Goal: Use online tool/utility: Utilize a website feature to perform a specific function

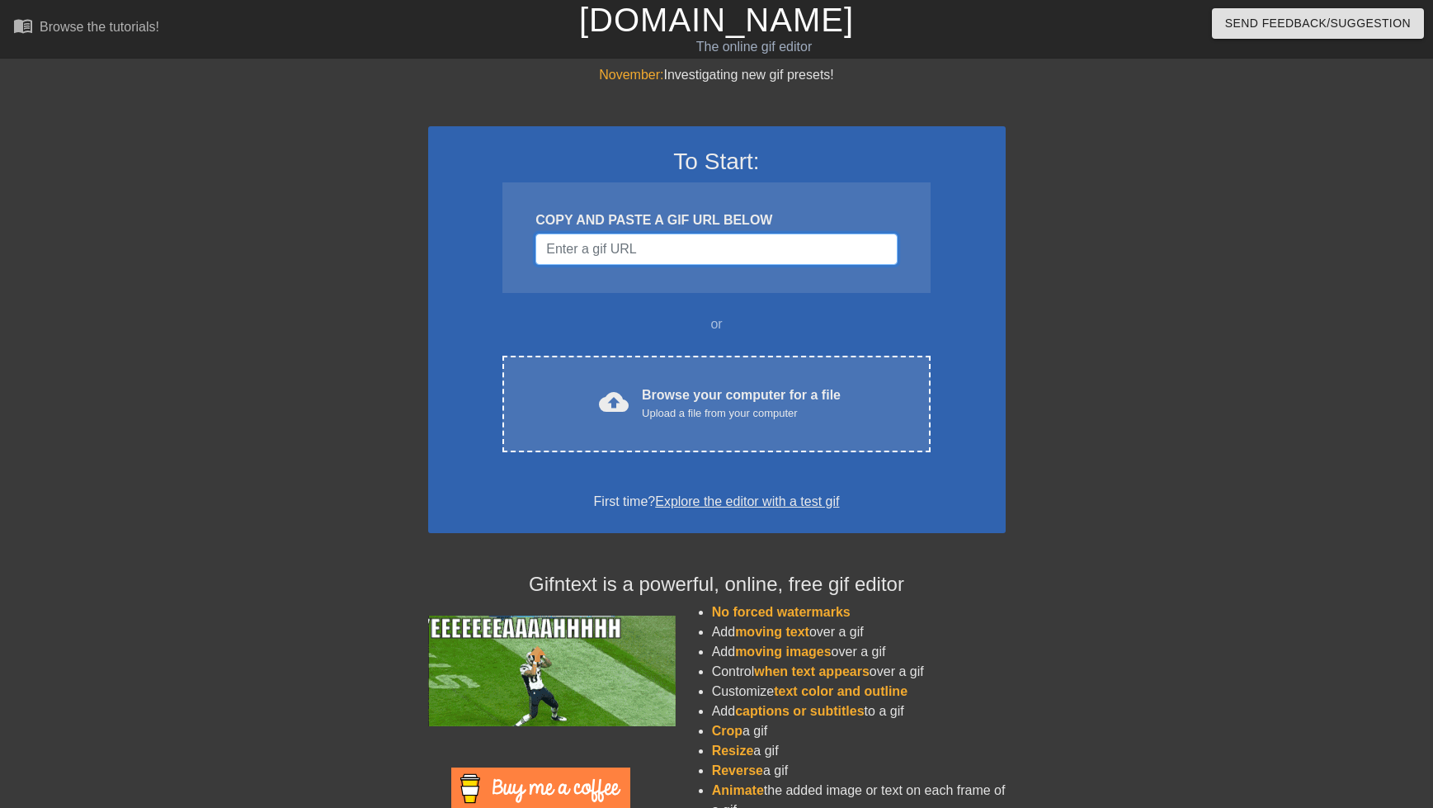
click at [698, 235] on input "Username" at bounding box center [715, 248] width 361 height 31
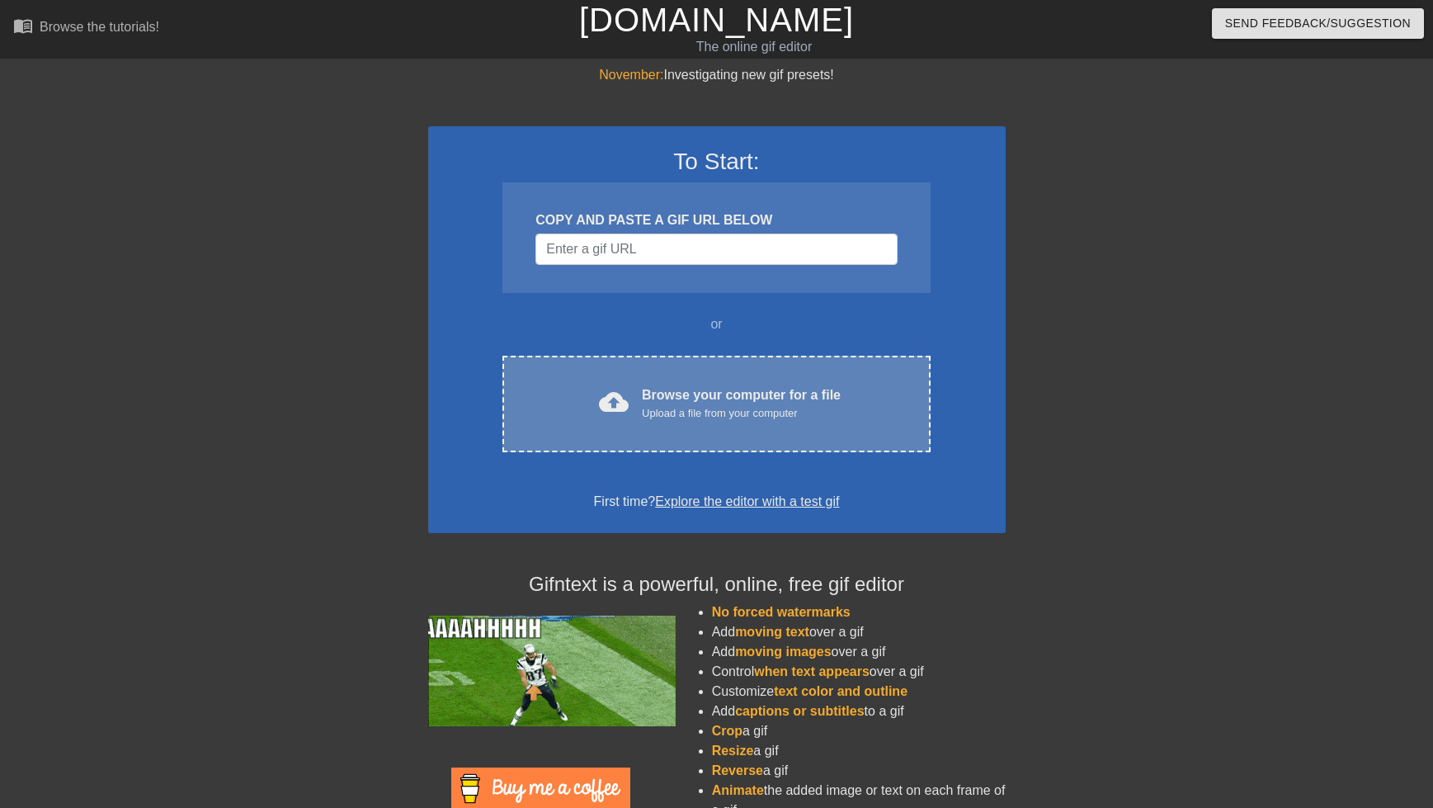
click at [728, 405] on div "Upload a file from your computer" at bounding box center [741, 413] width 199 height 16
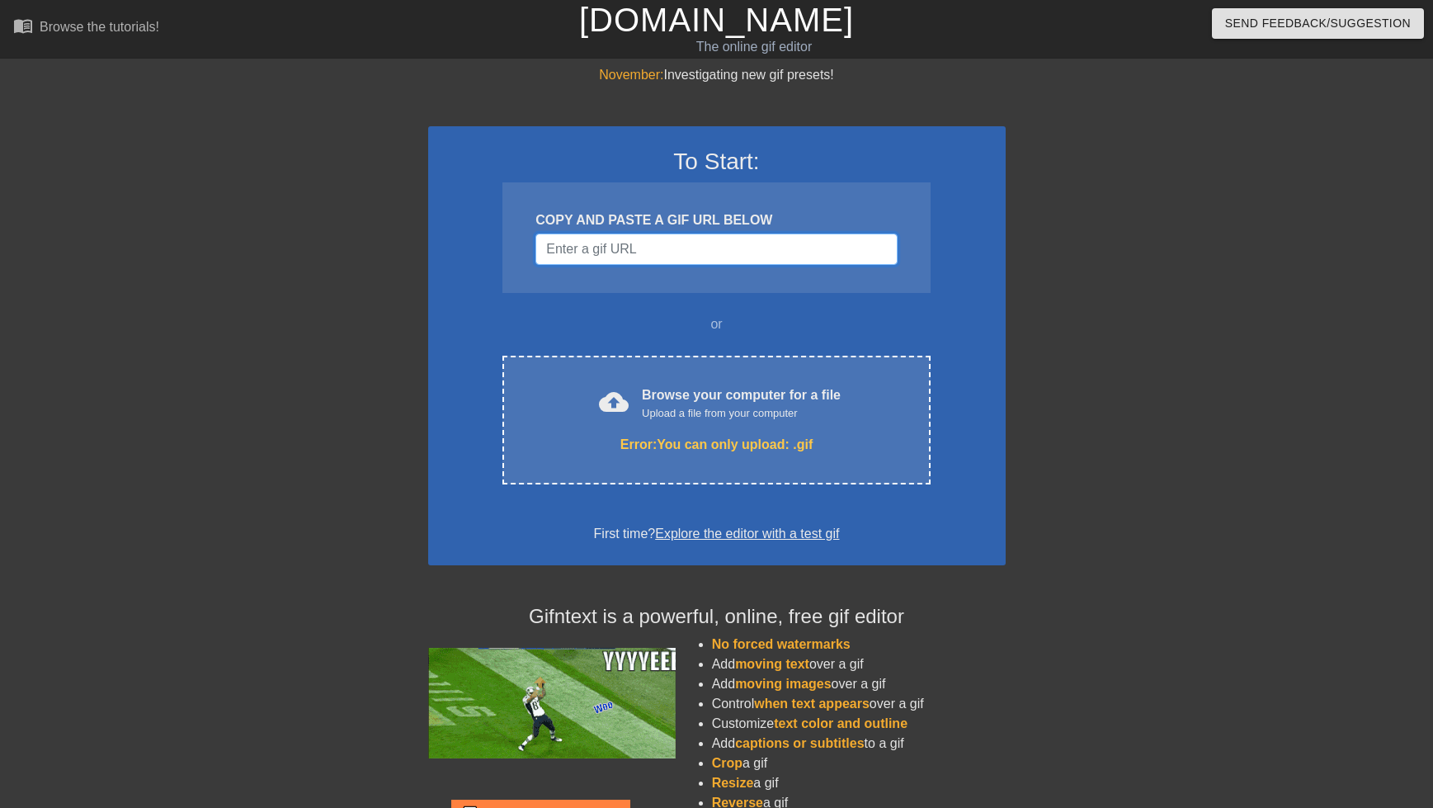
click at [662, 251] on input "Username" at bounding box center [715, 248] width 361 height 31
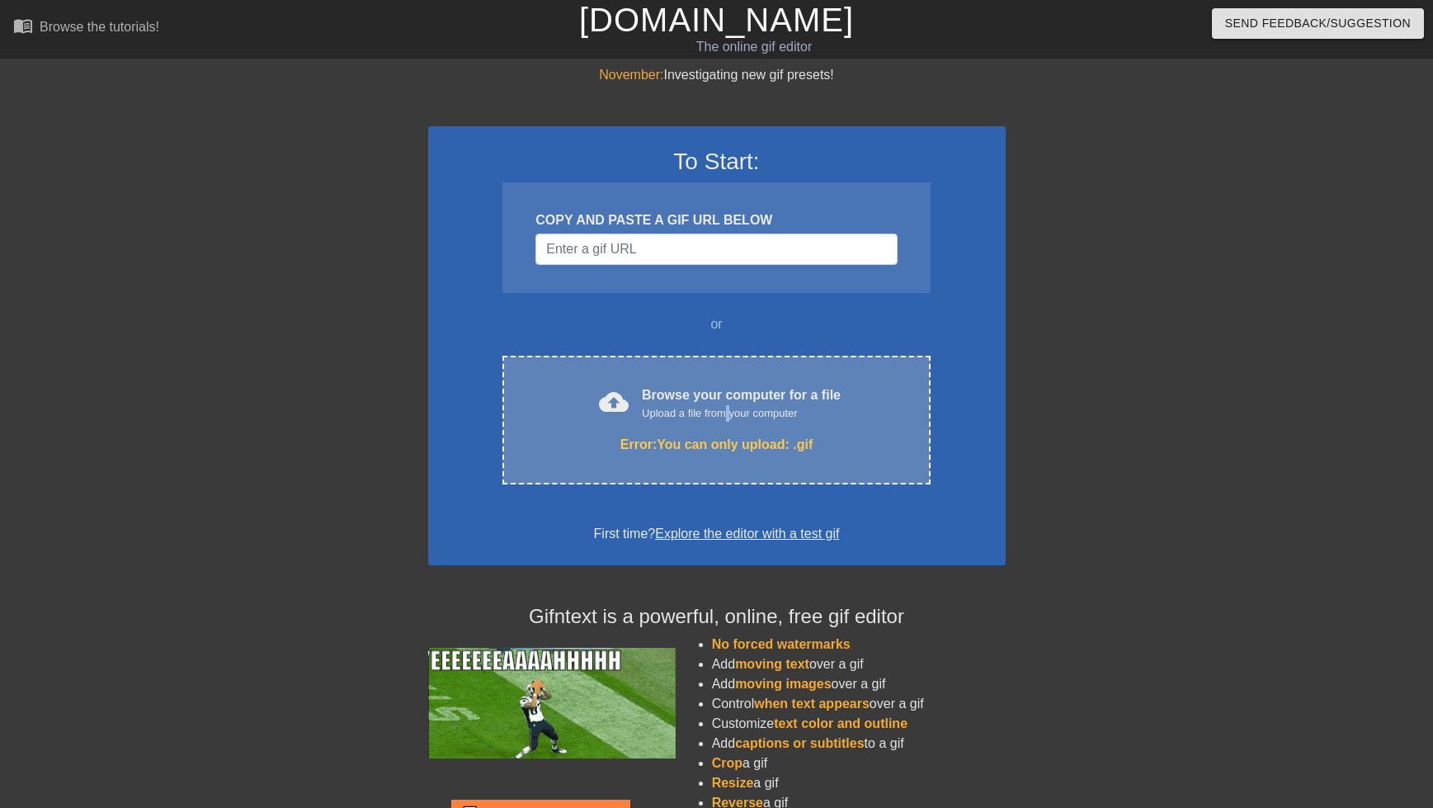
click at [729, 406] on div "Upload a file from your computer" at bounding box center [741, 413] width 199 height 16
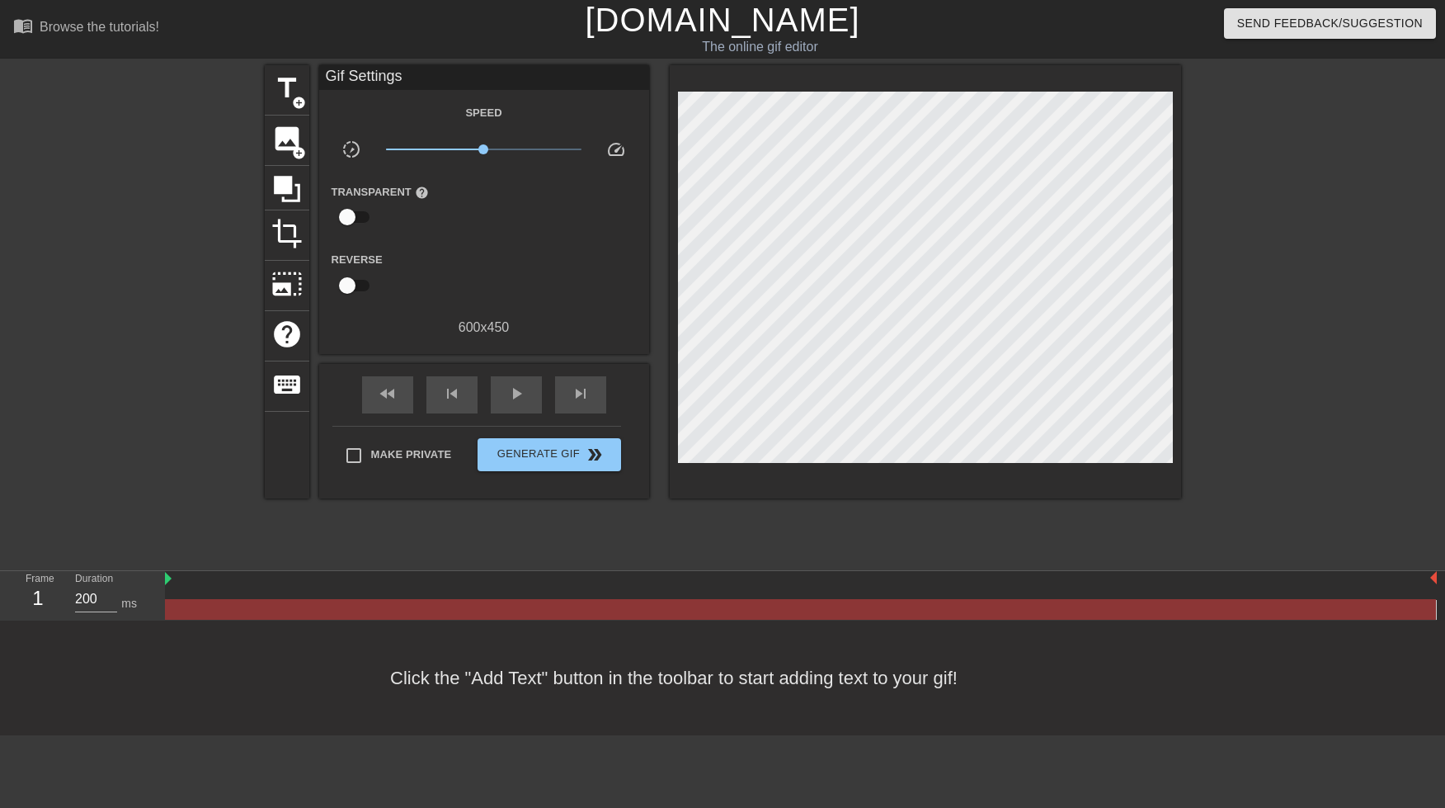
drag, startPoint x: 484, startPoint y: 215, endPoint x: 454, endPoint y: 210, distance: 30.9
click at [483, 215] on div "Transparent help" at bounding box center [484, 207] width 330 height 52
click at [292, 103] on span "add_circle" at bounding box center [299, 103] width 14 height 14
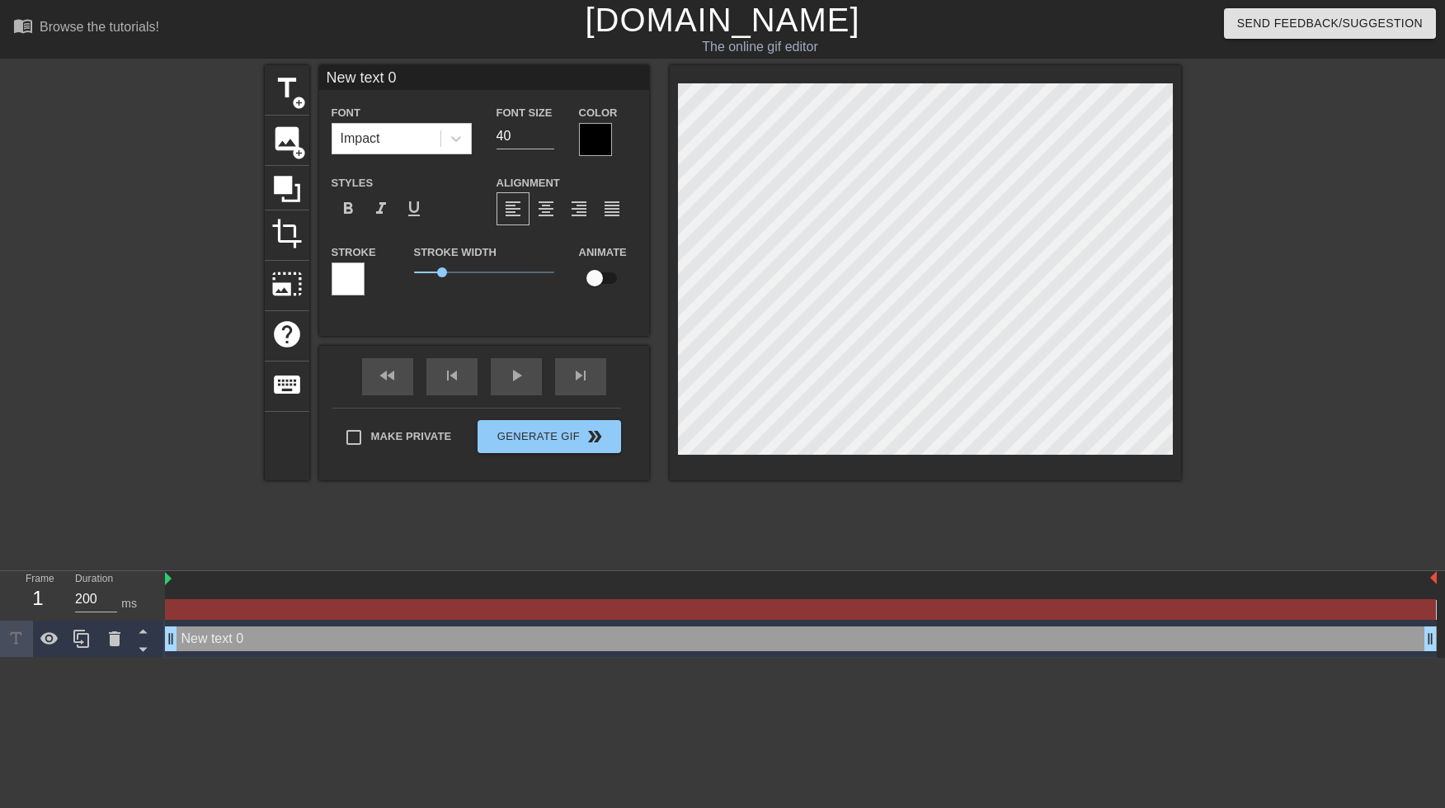
scroll to position [2, 5]
type input "New text"
type textarea "New text"
type input "New text"
type textarea "New text"
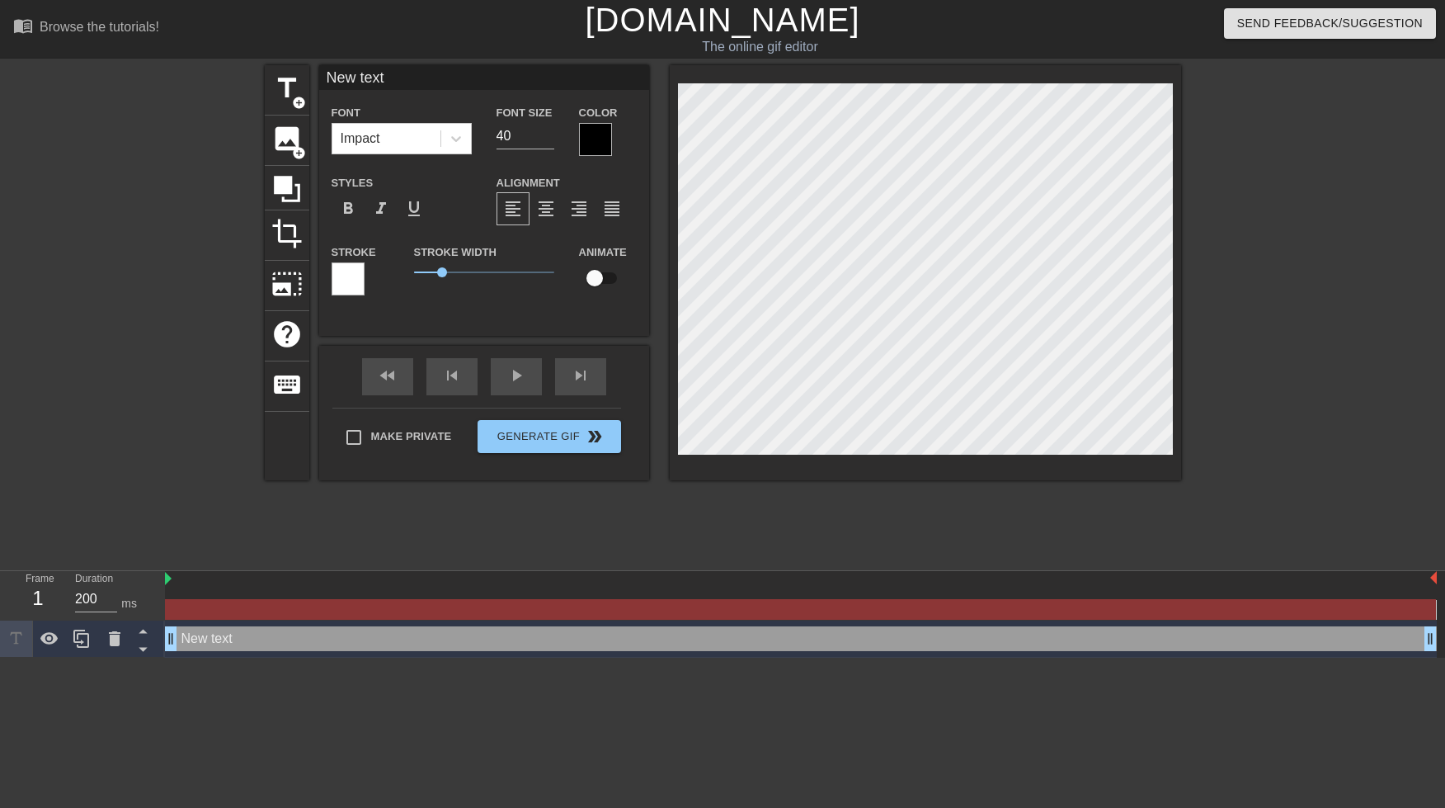
type input "New tex"
type textarea "New tex"
type input "New te"
type textarea "New te"
type input "New t"
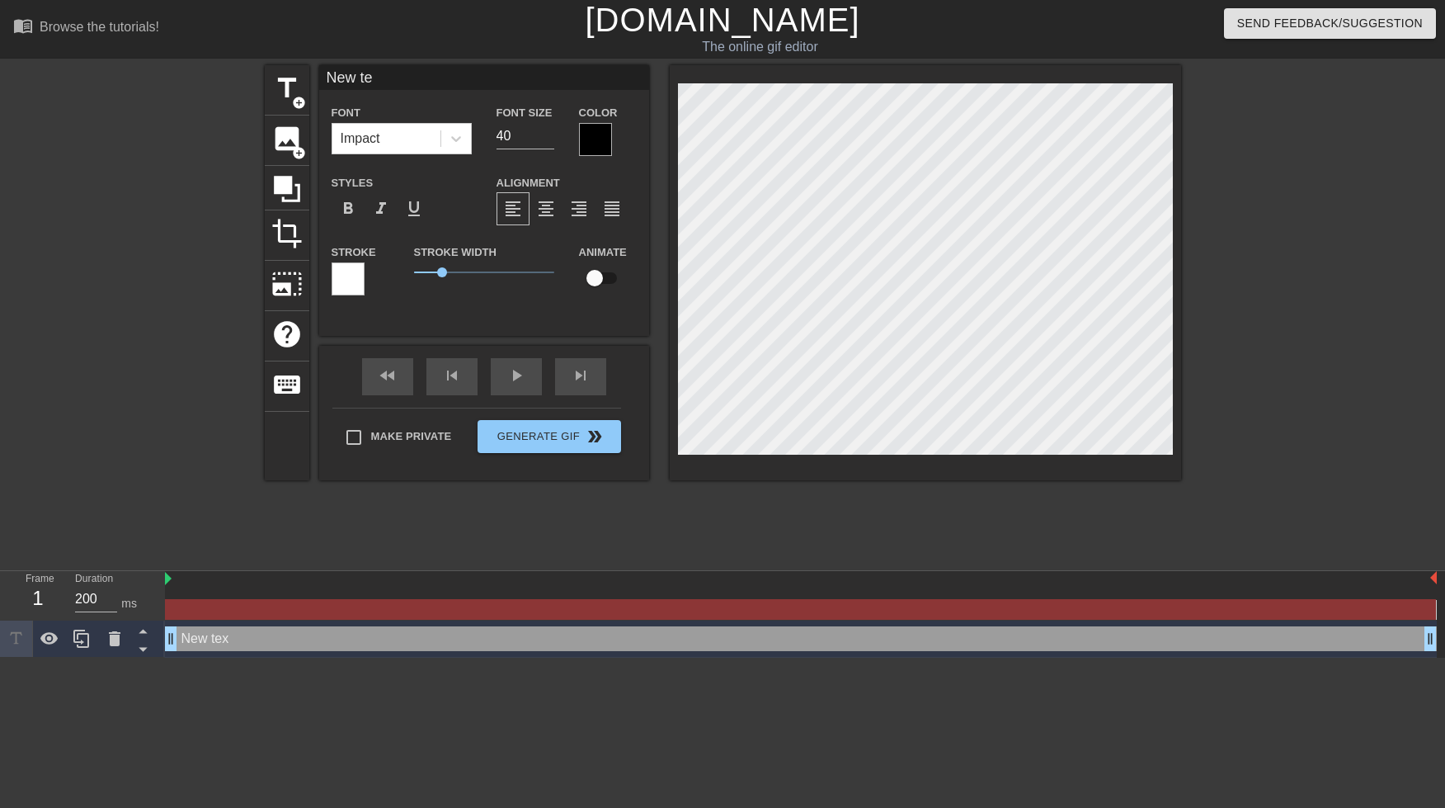
type textarea "New t"
type input "New"
type textarea "New"
type input "New"
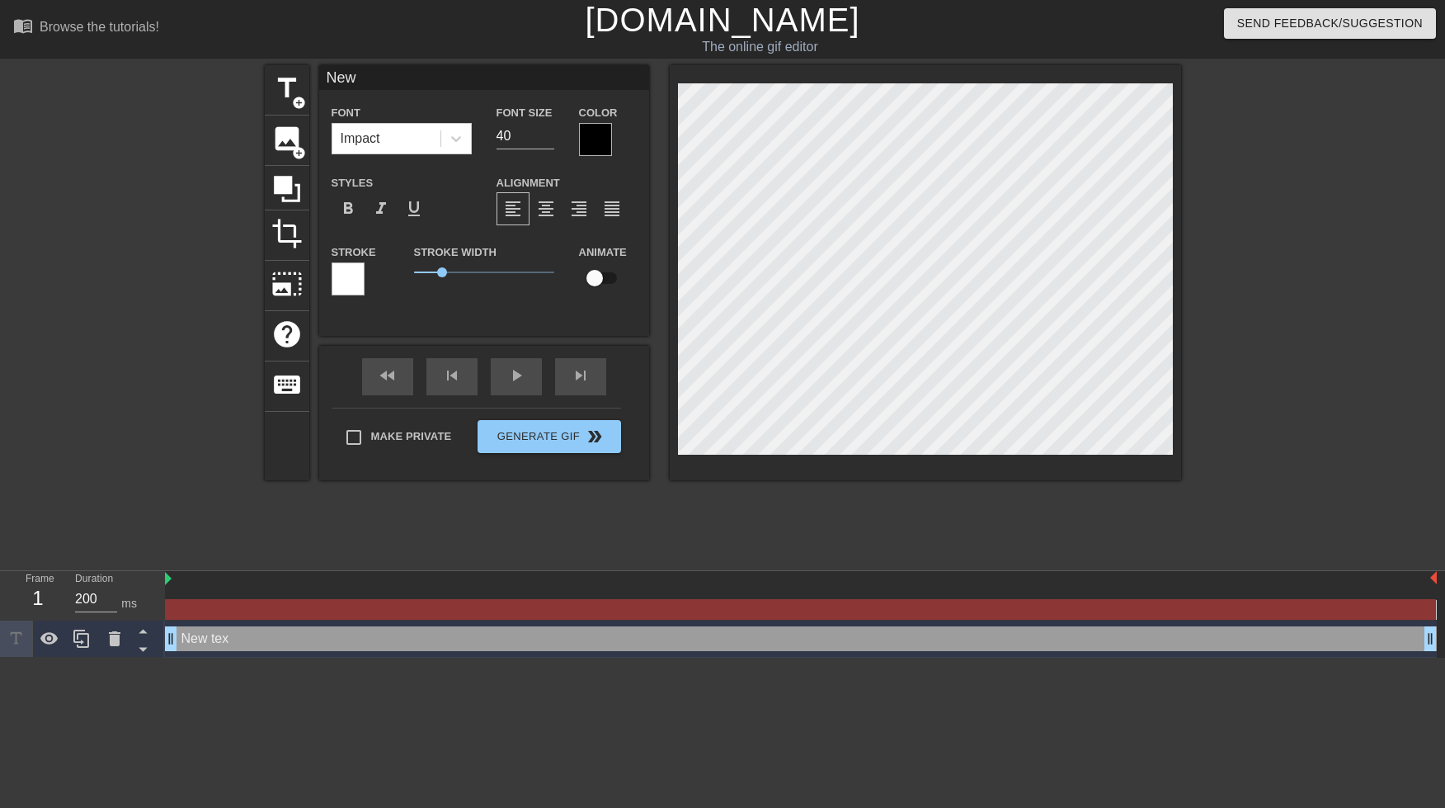
type textarea "New"
type input "Ne"
type textarea "Ne"
type input "N"
type textarea "N"
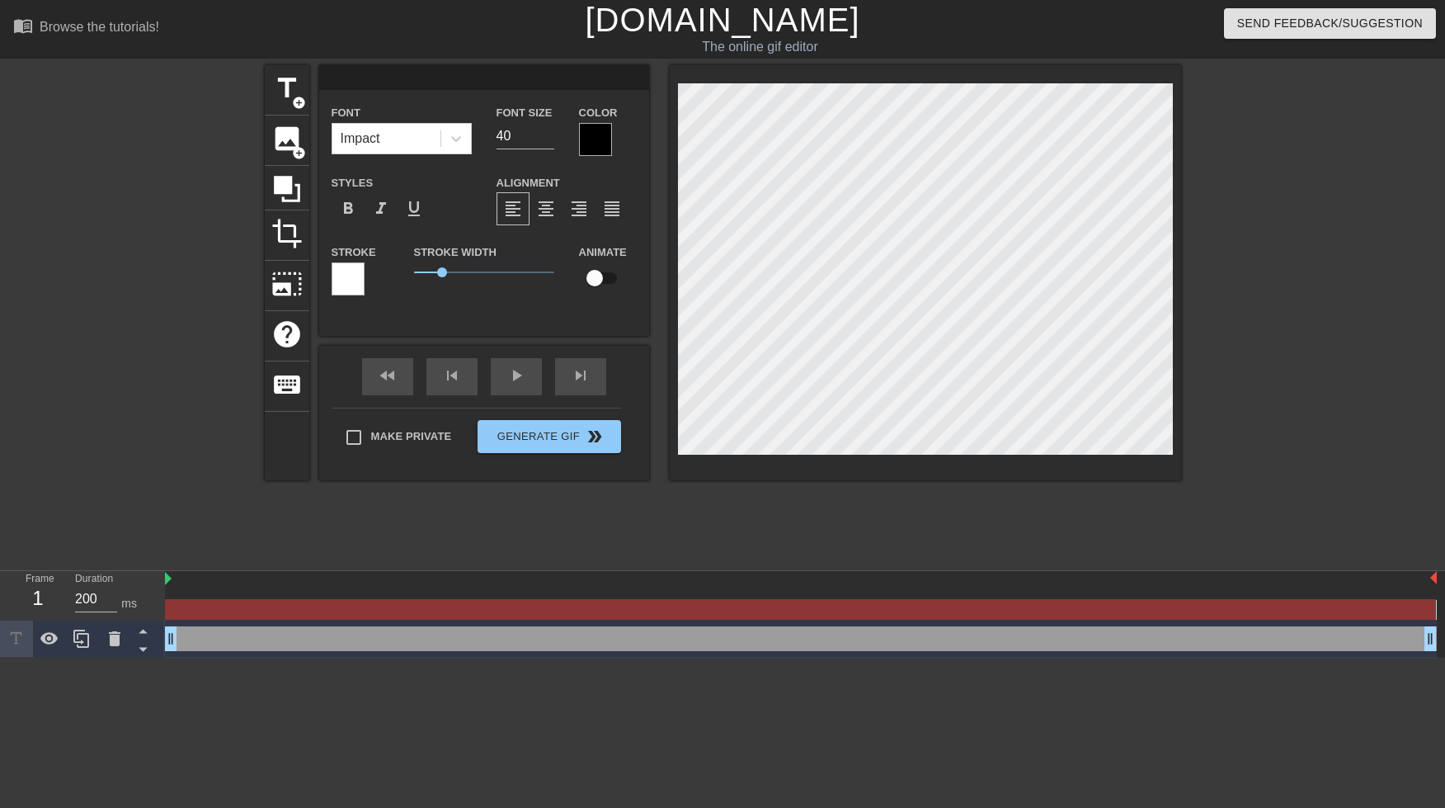
type input "N"
type textarea "N"
type input "NO"
type textarea "NO"
type input "NOW"
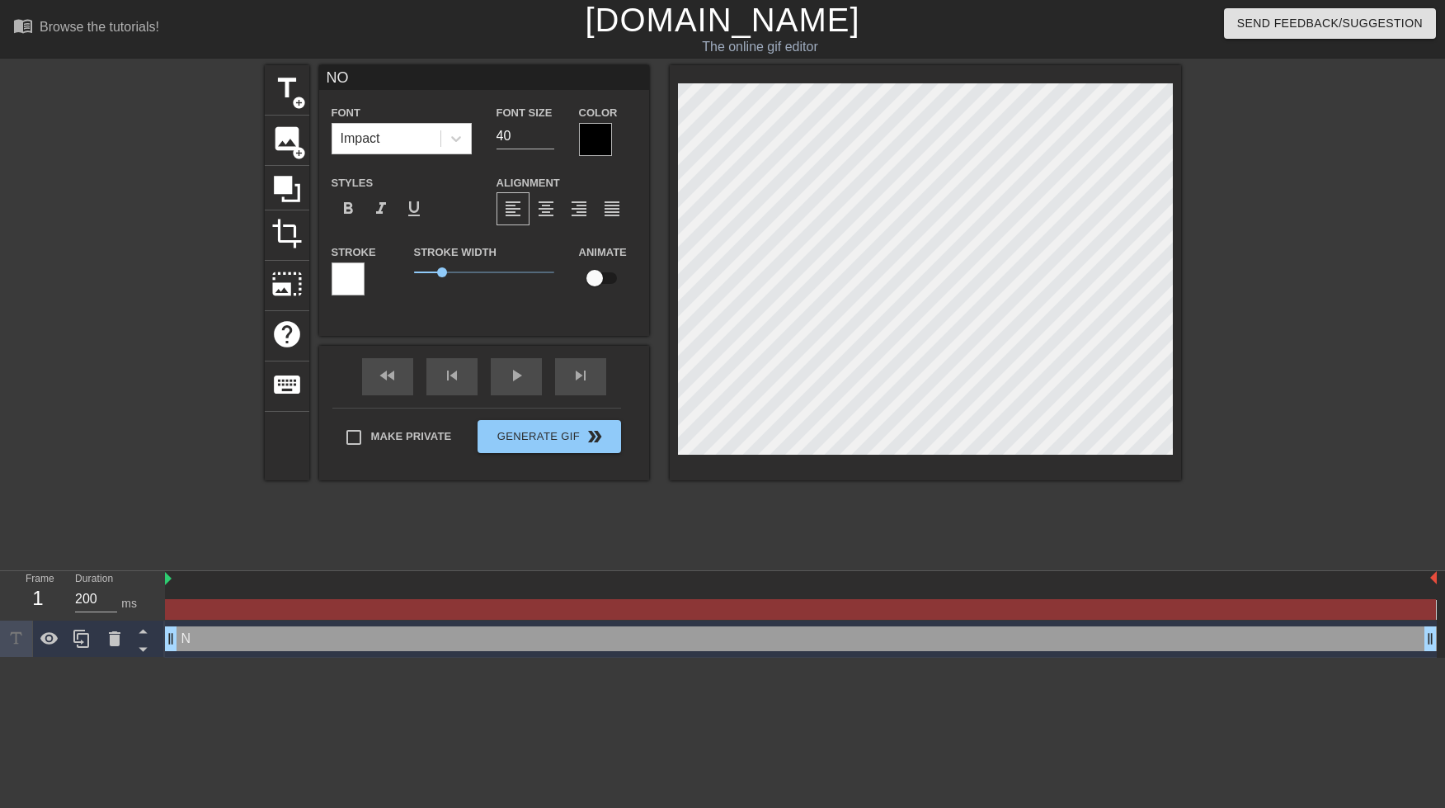
type textarea "NOW"
type input "NOW"
type textarea "NOW"
type input "NOW S"
type textarea "NOW S"
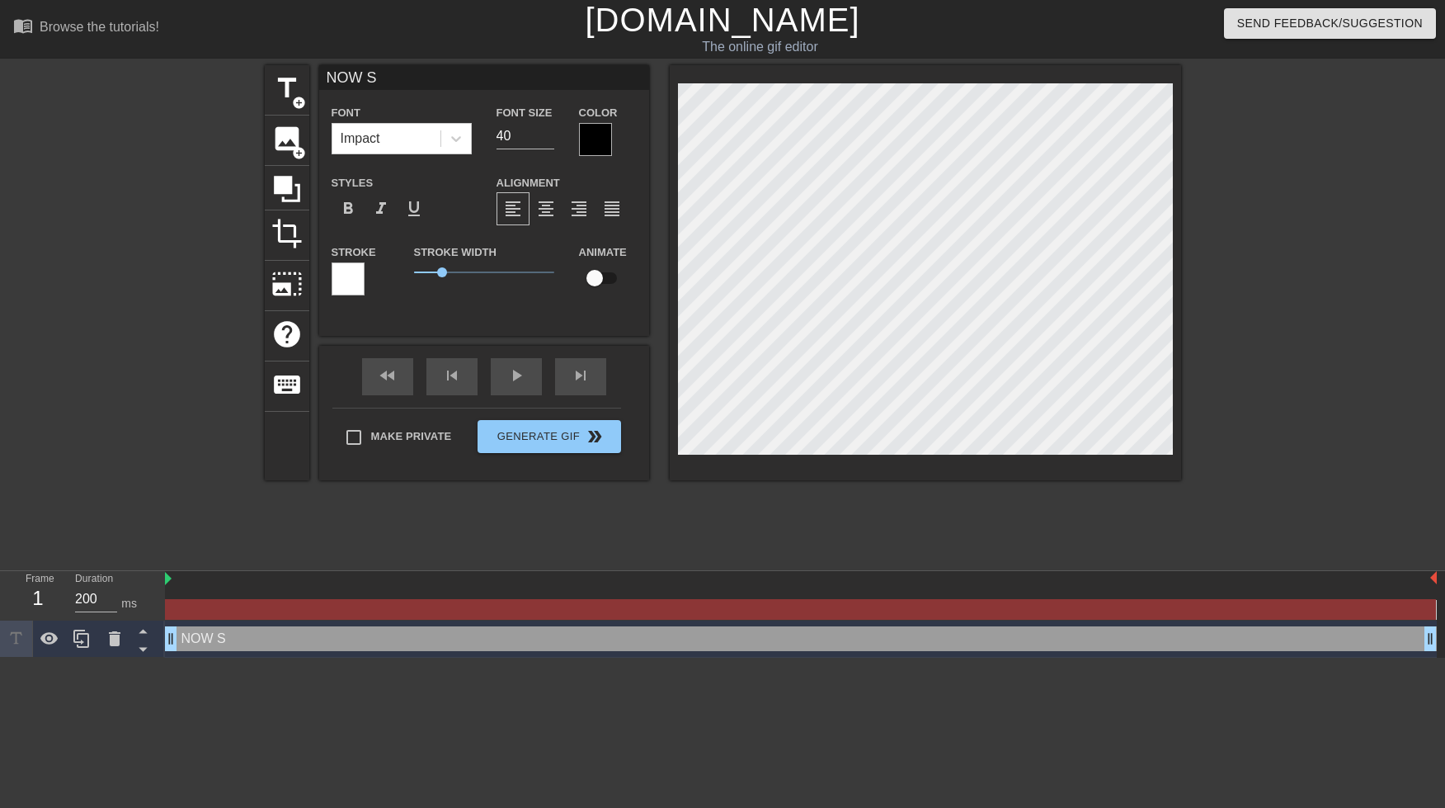
type input "NOW ST"
type textarea "NOW ST"
type input "NOW STR"
type textarea "NOW STR"
type input "NOW STRE"
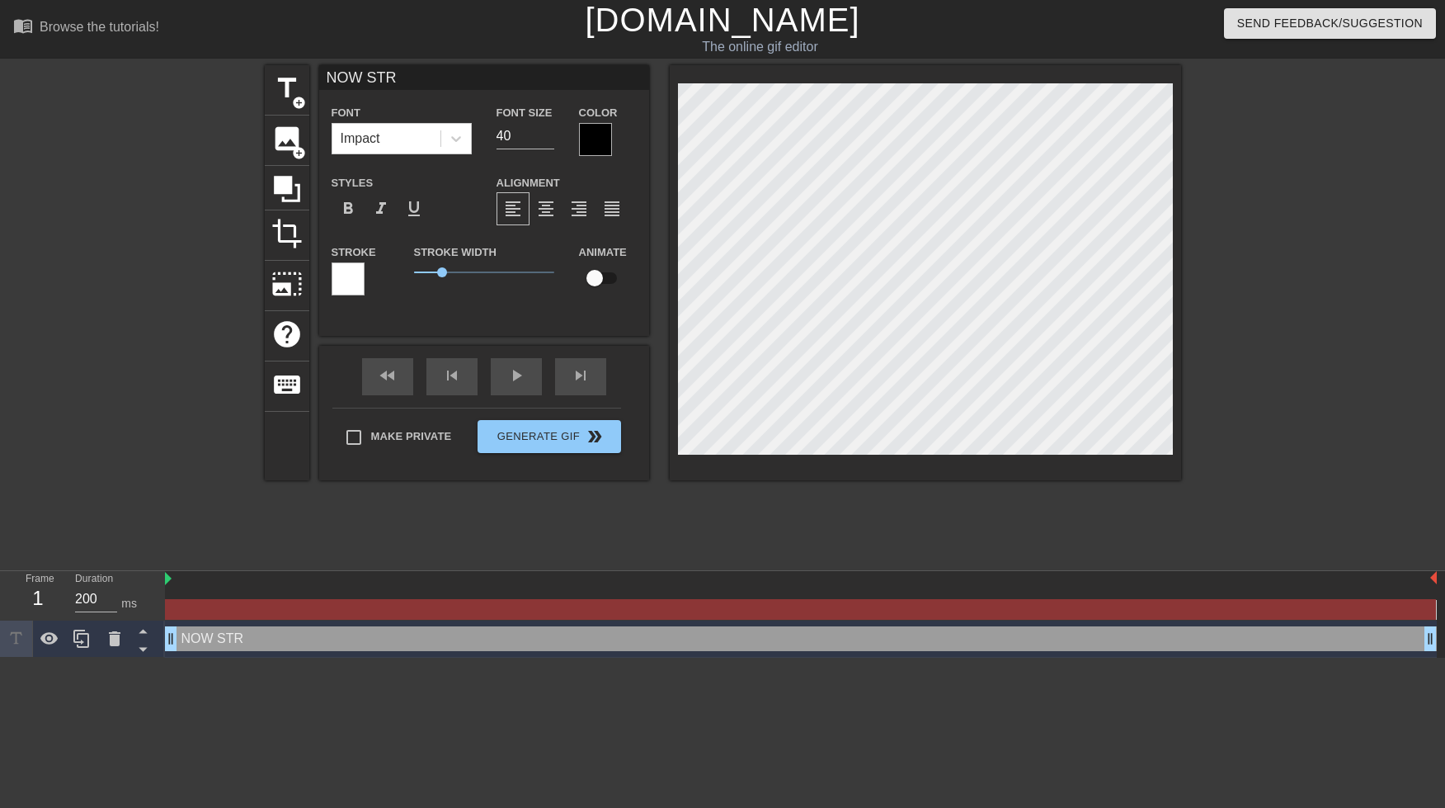
type textarea "NOW STRE"
type input "NOW STREA"
type textarea "NOW STREA"
type input "NOW STREAM"
type textarea "NOW STREAM"
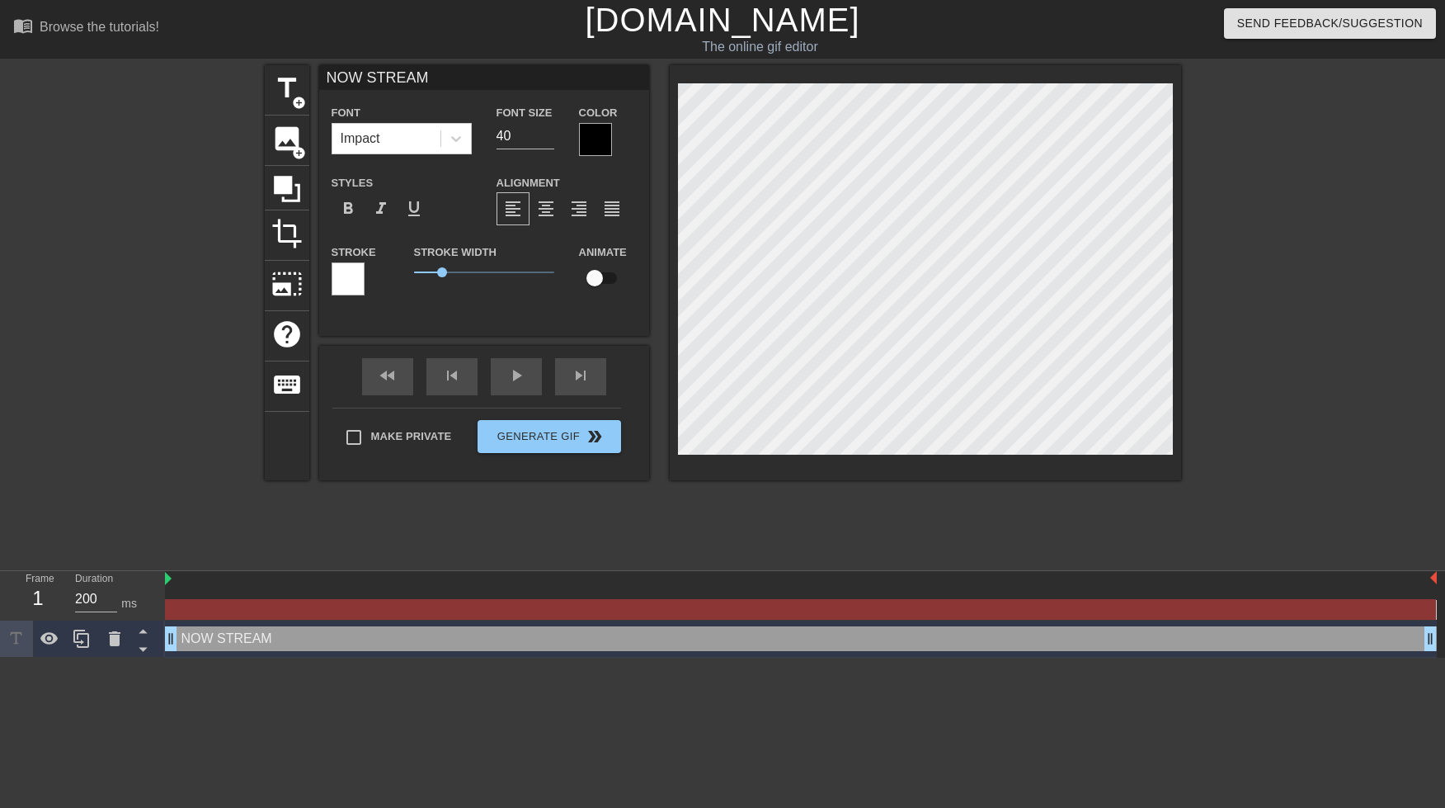
type input "NOW STREAMI"
type textarea "NOW STREAMI"
type input "NOW STREAMIN"
type textarea "NOW STREAMIN"
type input "NOW STREAMING"
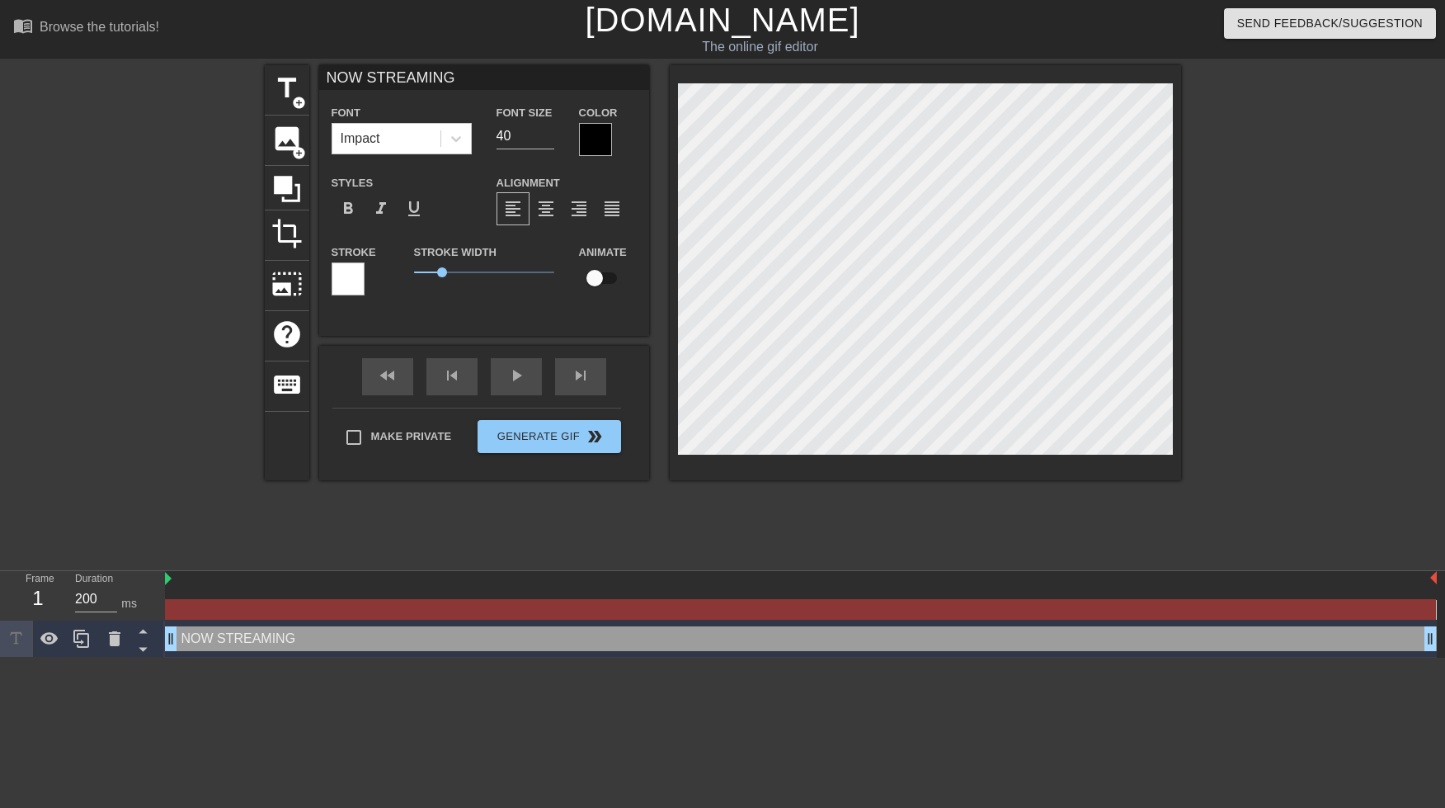
scroll to position [2, 7]
type textarea "NOW STREAMING"
click at [755, 550] on div "title add_circle image add_circle crop photo_size_select_large help keyboard NO…" at bounding box center [723, 312] width 916 height 495
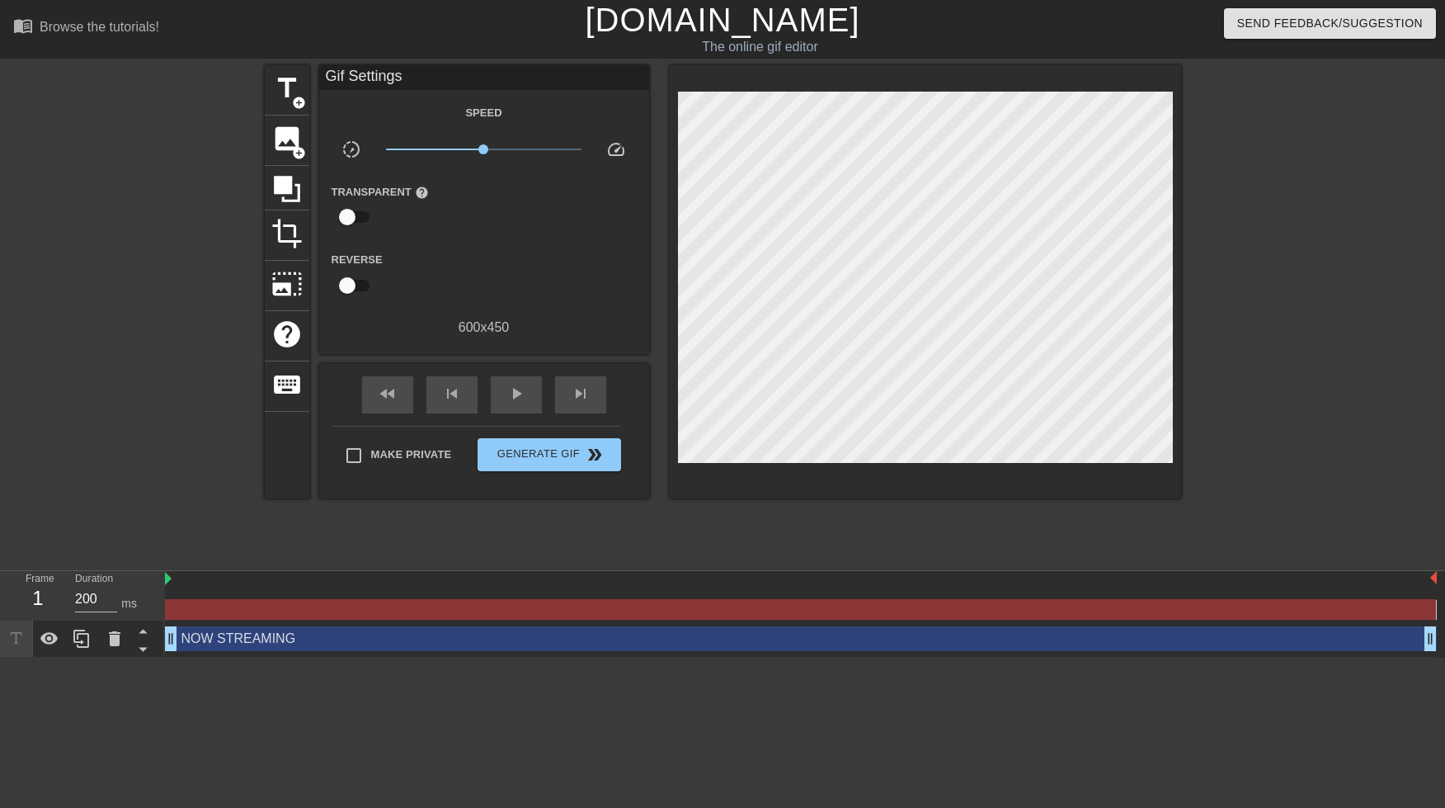
click at [335, 641] on div "NOW STREAMING drag_handle drag_handle" at bounding box center [801, 638] width 1272 height 25
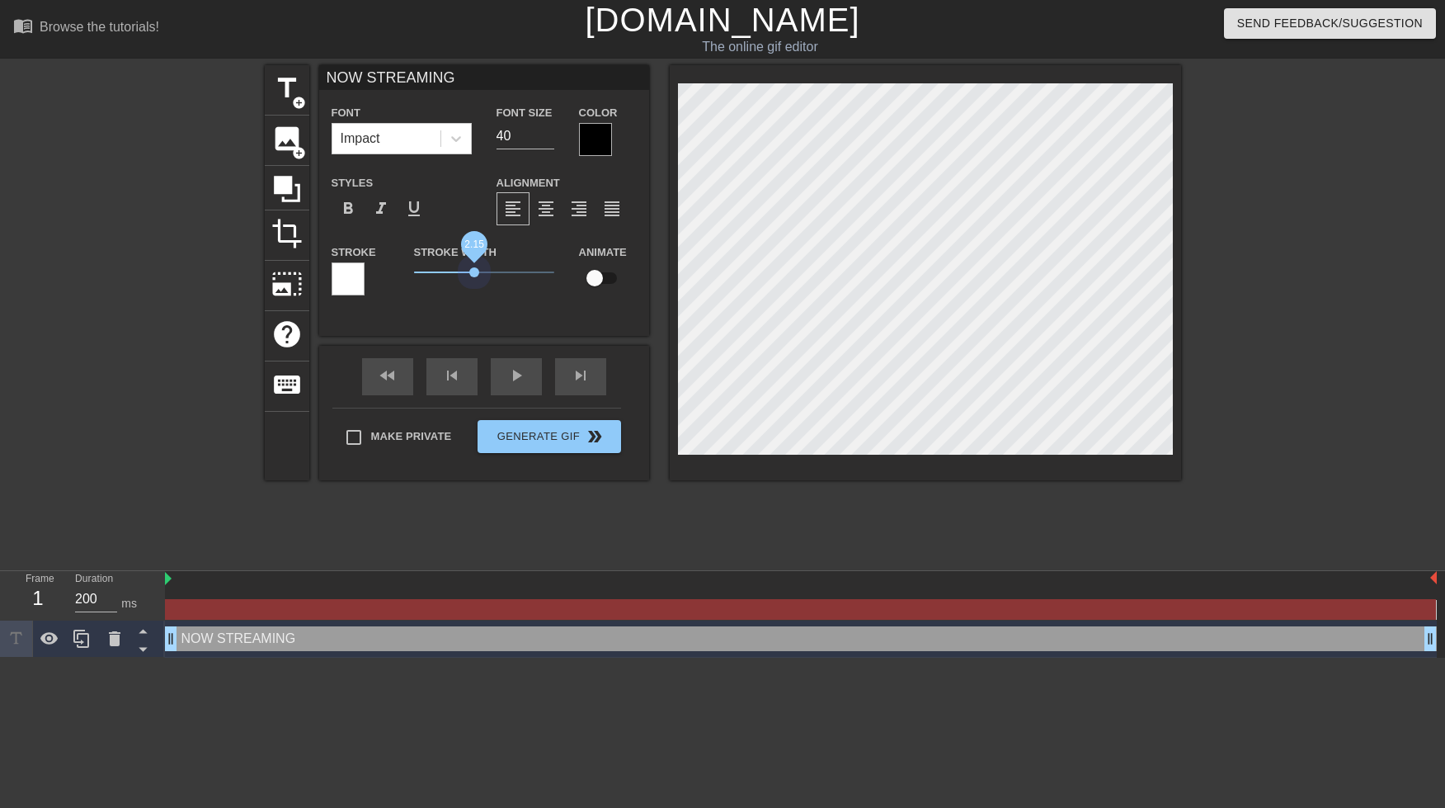
drag, startPoint x: 446, startPoint y: 271, endPoint x: 479, endPoint y: 285, distance: 35.9
click at [475, 284] on div "Stroke Width 2.15" at bounding box center [484, 276] width 165 height 68
drag, startPoint x: 532, startPoint y: 205, endPoint x: 540, endPoint y: 209, distance: 8.9
click at [538, 208] on div "format_align_center" at bounding box center [546, 208] width 33 height 33
click at [514, 209] on span "format_align_left" at bounding box center [513, 209] width 20 height 20
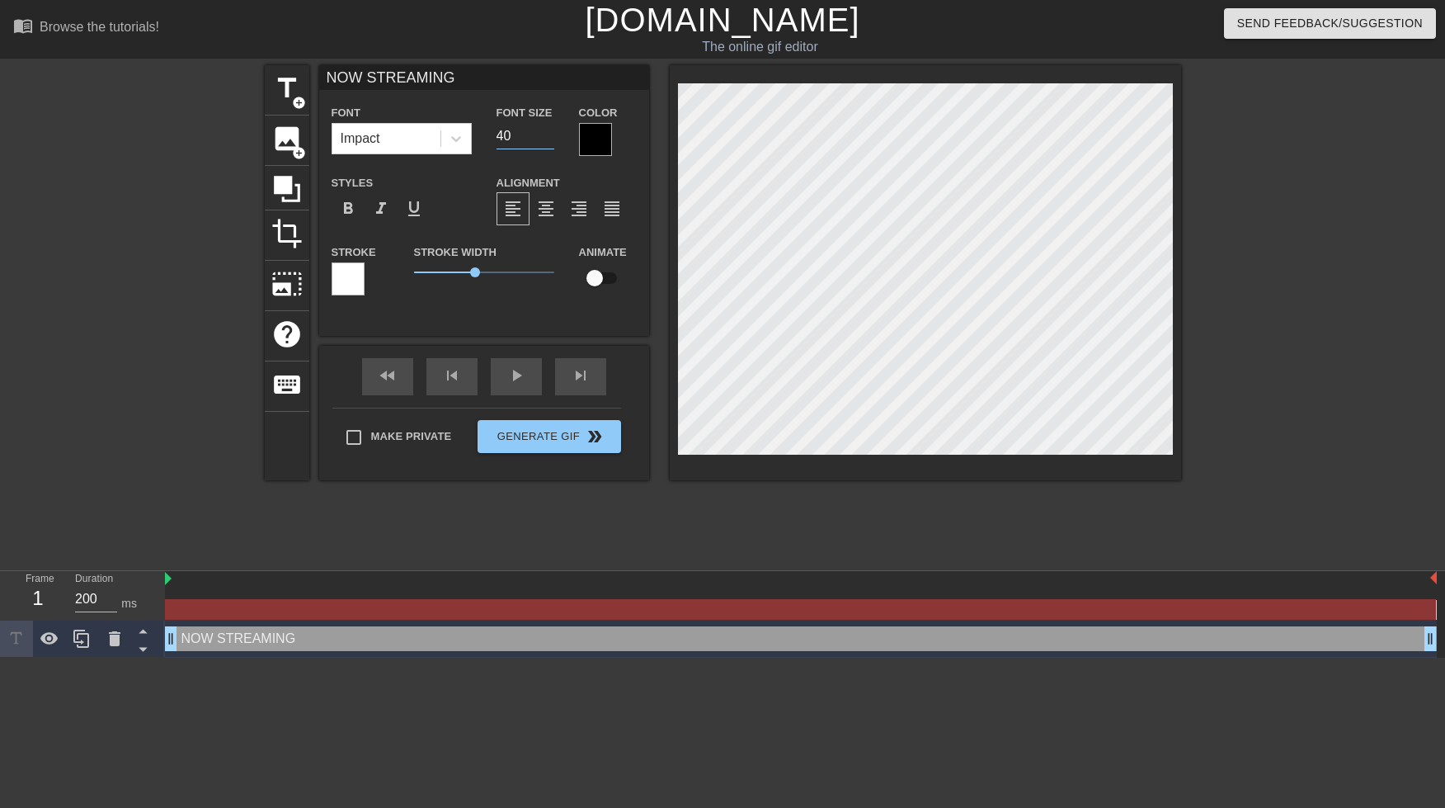
click at [535, 134] on input "40" at bounding box center [526, 136] width 58 height 26
click at [551, 131] on input "41" at bounding box center [526, 136] width 58 height 26
type input "42"
click at [550, 132] on input "42" at bounding box center [526, 136] width 58 height 26
click at [407, 210] on span "format_underline" at bounding box center [414, 209] width 20 height 20
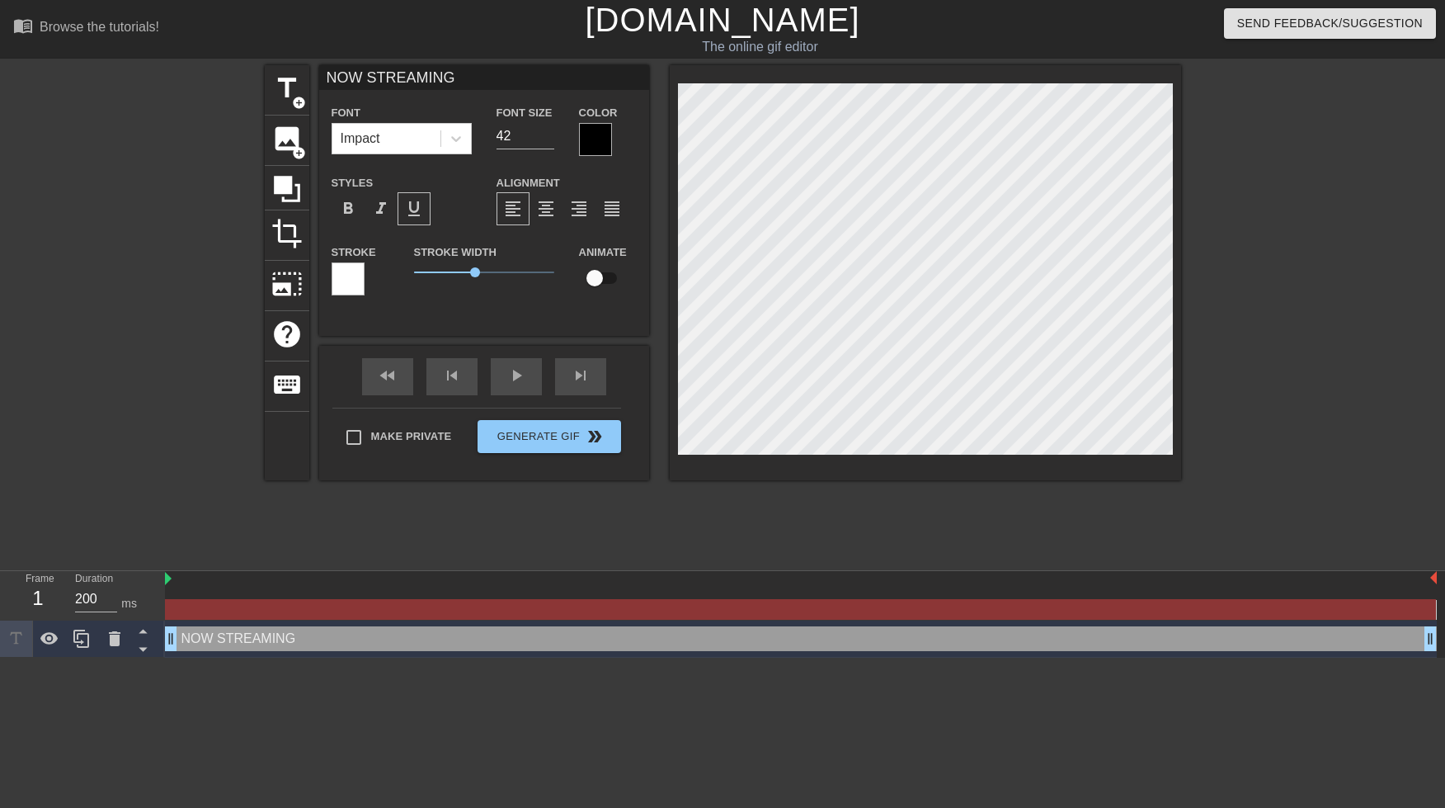
click at [407, 210] on span "format_underline" at bounding box center [414, 209] width 20 height 20
click at [381, 208] on span "format_italic" at bounding box center [381, 209] width 20 height 20
click at [343, 212] on span "format_bold" at bounding box center [348, 209] width 20 height 20
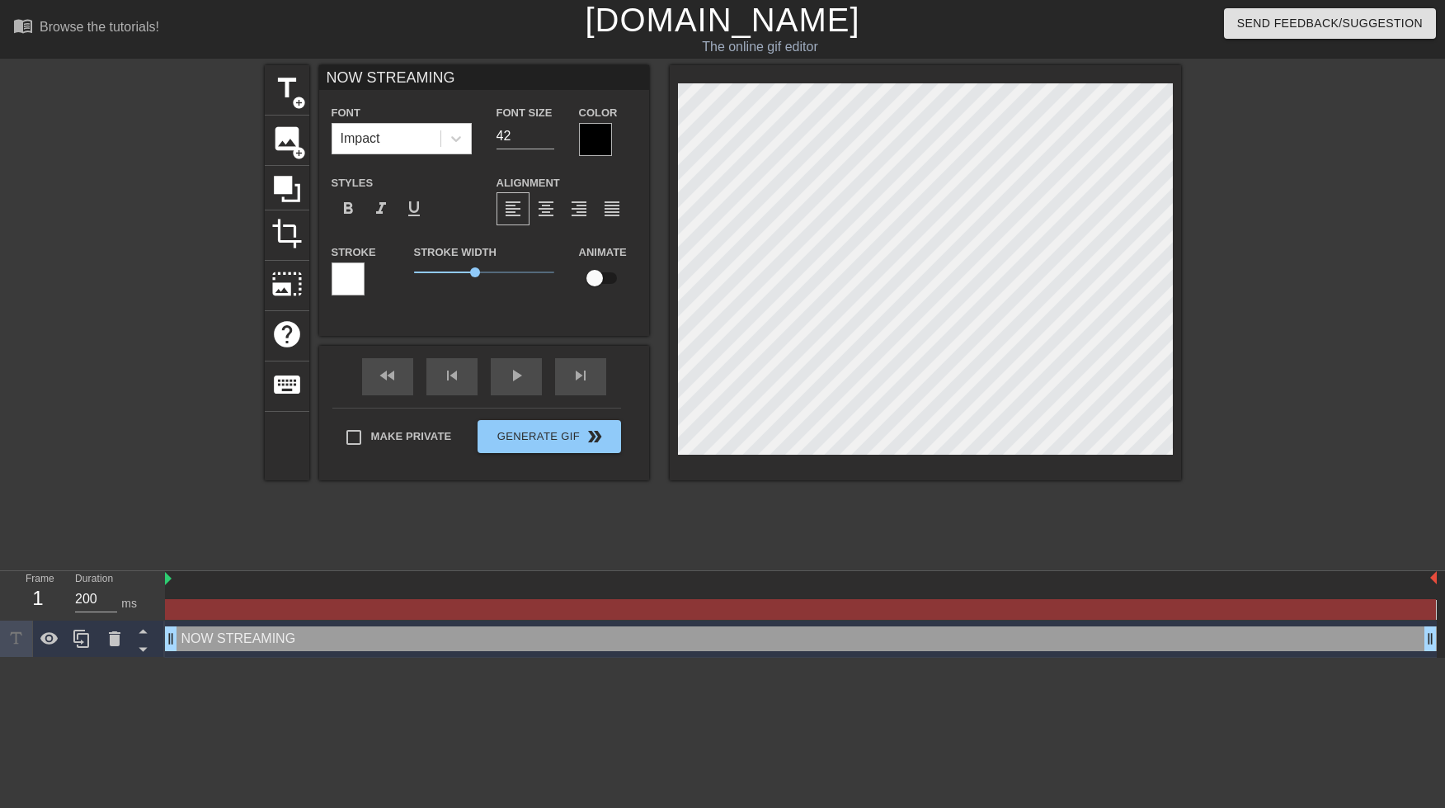
click at [344, 290] on div at bounding box center [348, 278] width 33 height 33
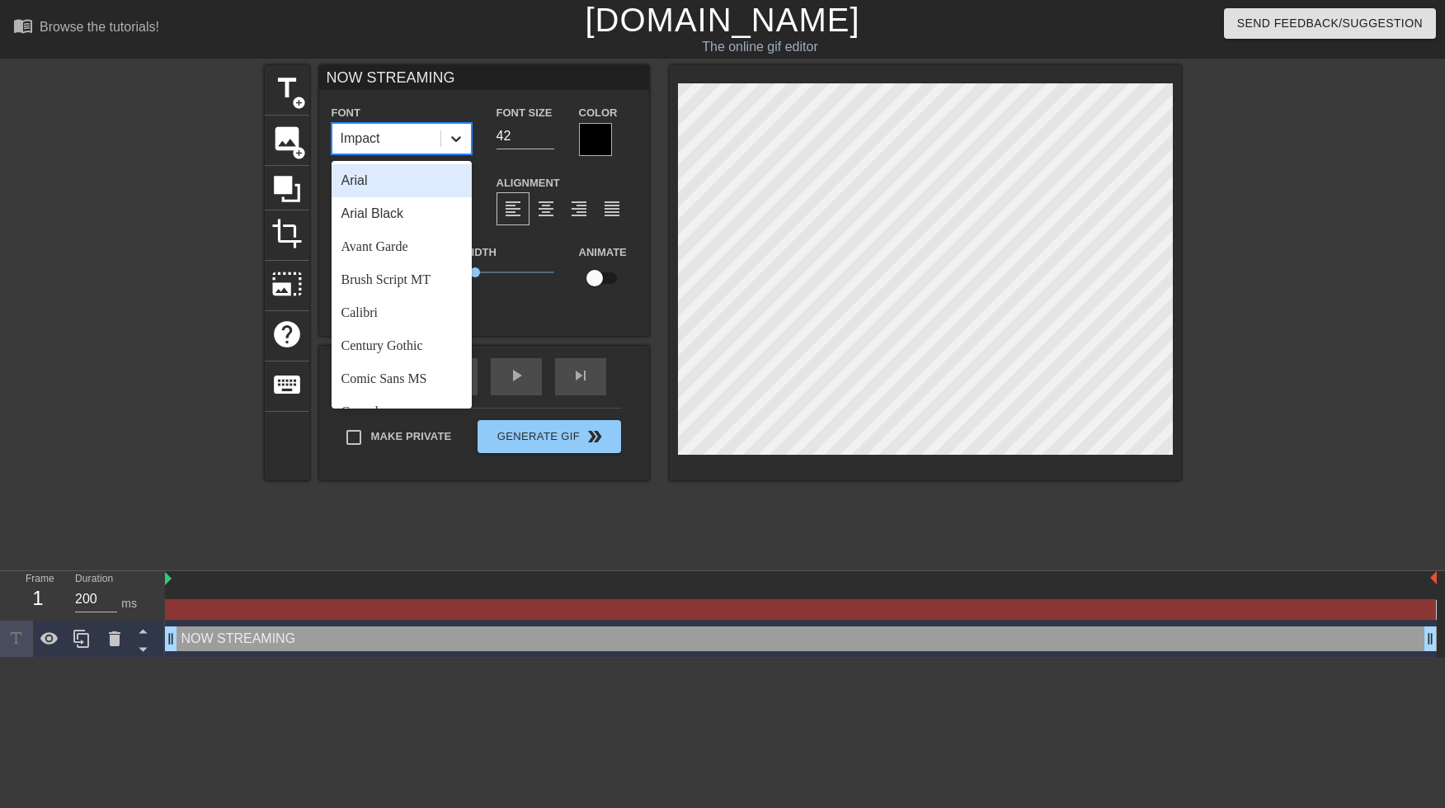
click at [450, 142] on icon at bounding box center [456, 138] width 16 height 16
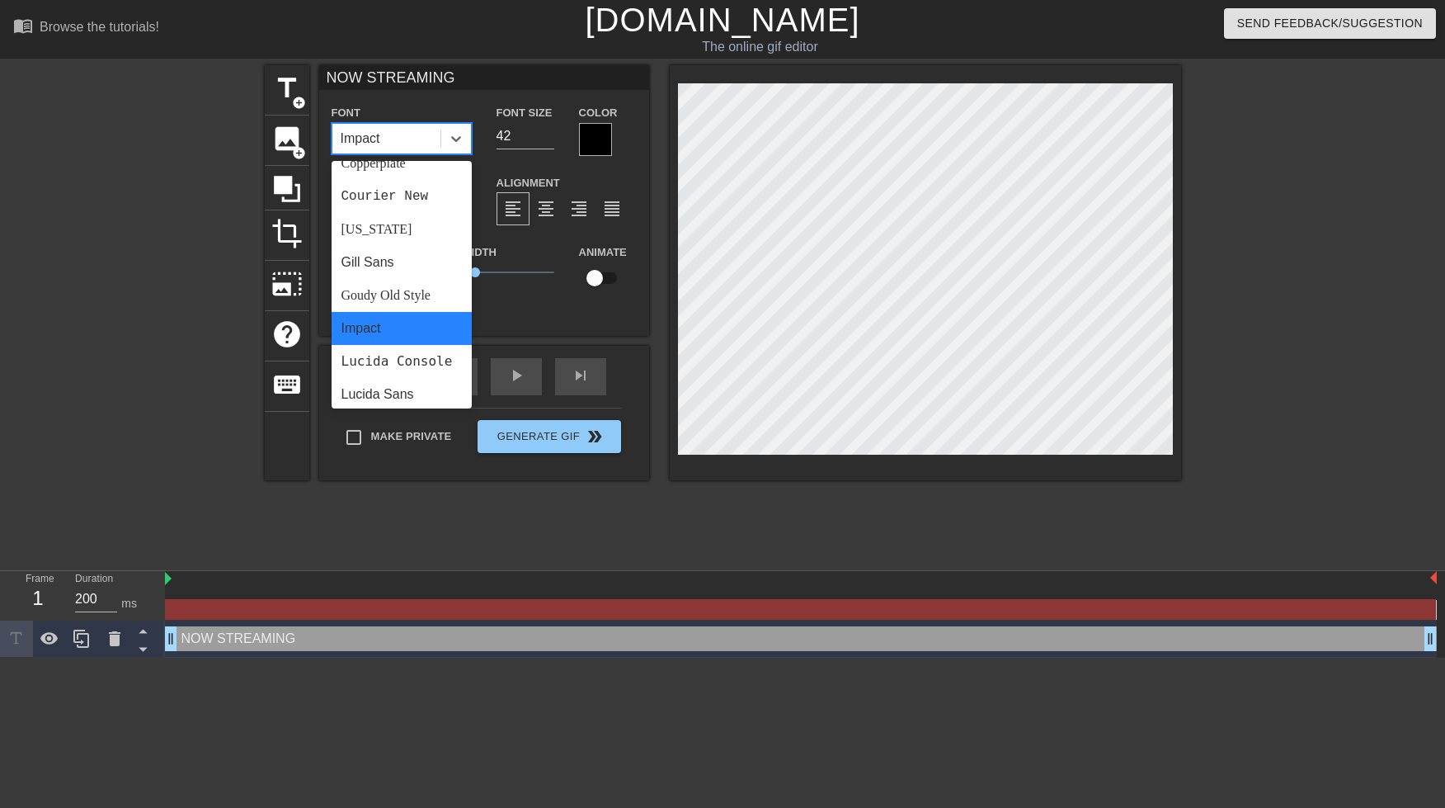
scroll to position [261, 0]
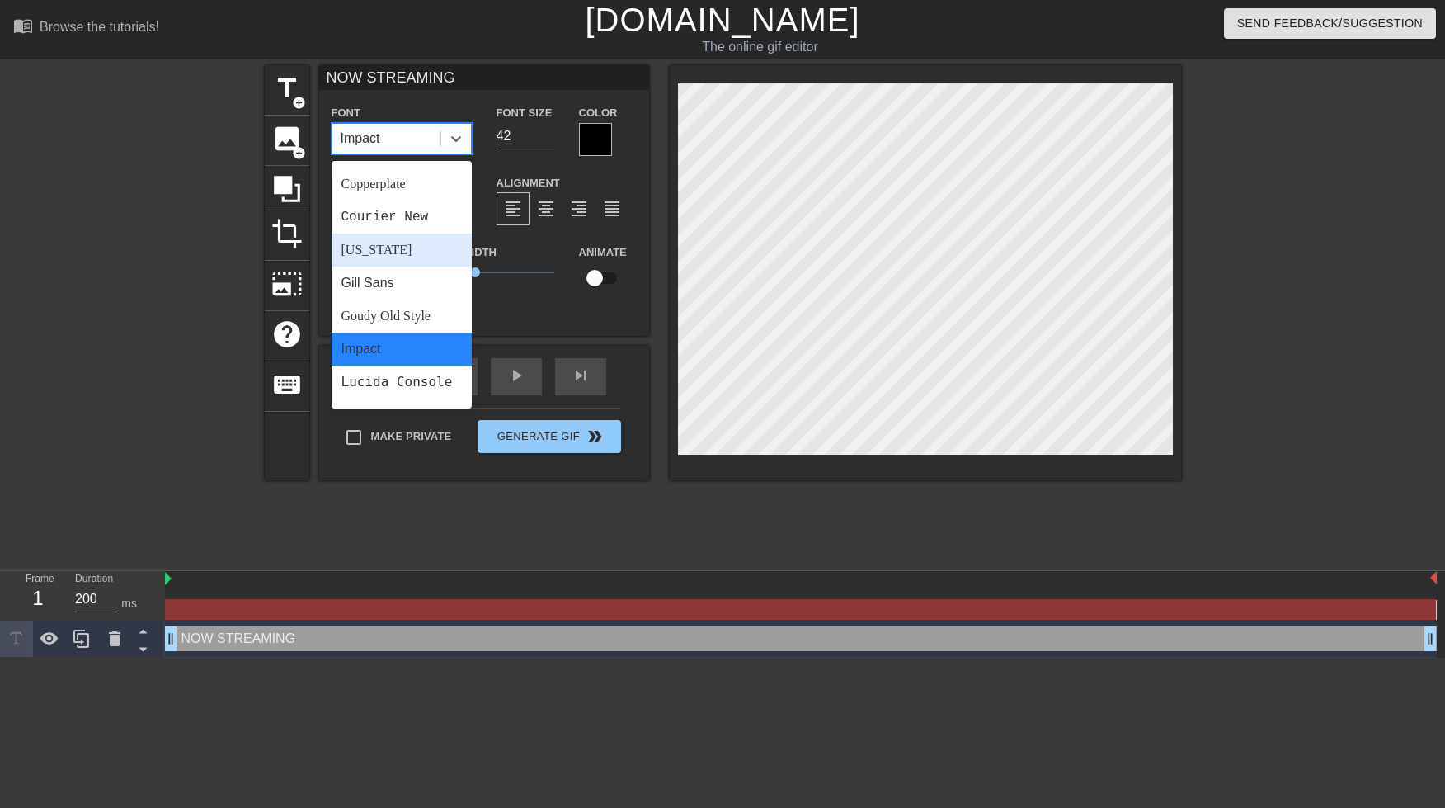
click at [401, 255] on div "[US_STATE]" at bounding box center [402, 249] width 140 height 33
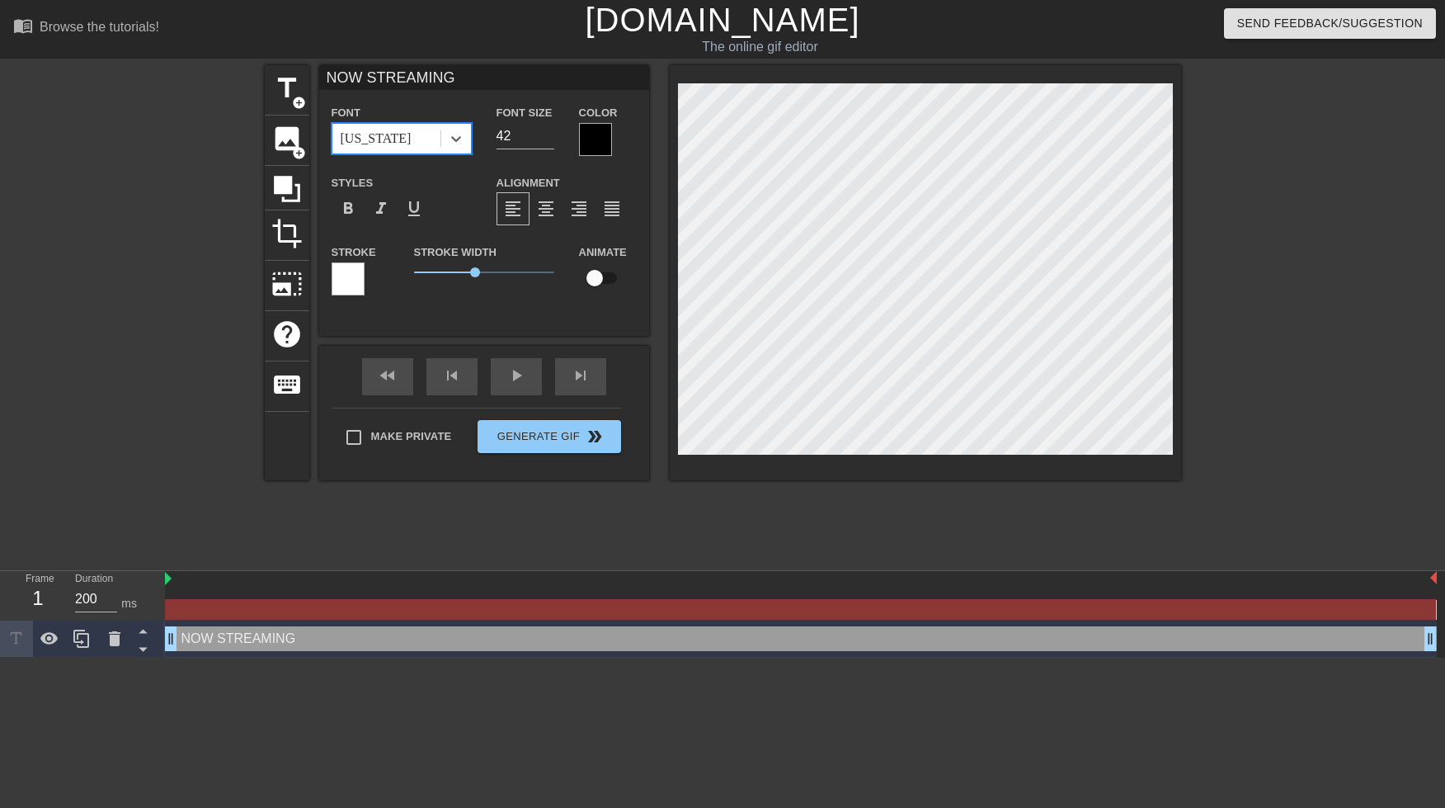
click at [416, 138] on div "[US_STATE]" at bounding box center [386, 139] width 108 height 30
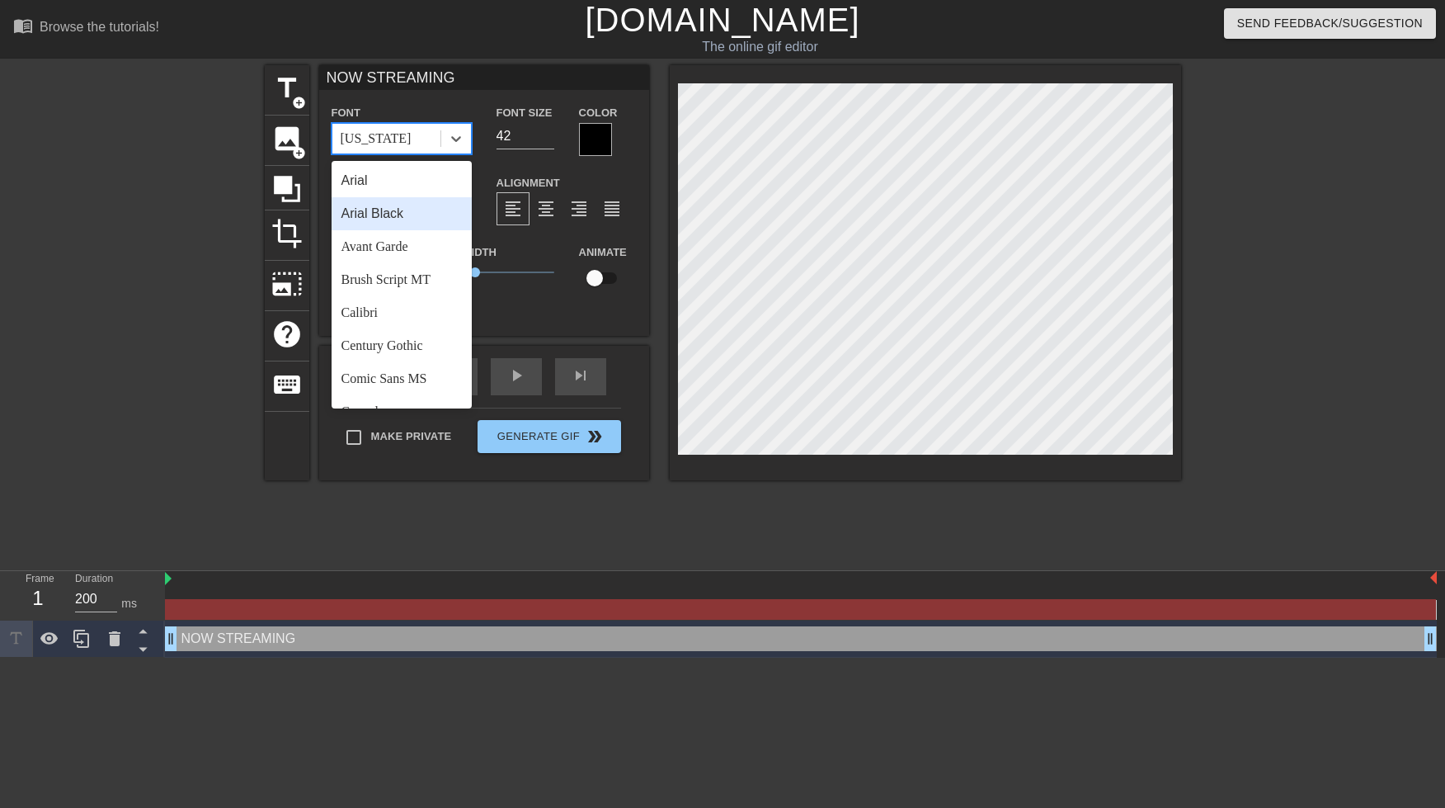
click at [385, 218] on div "Arial Black" at bounding box center [402, 213] width 140 height 33
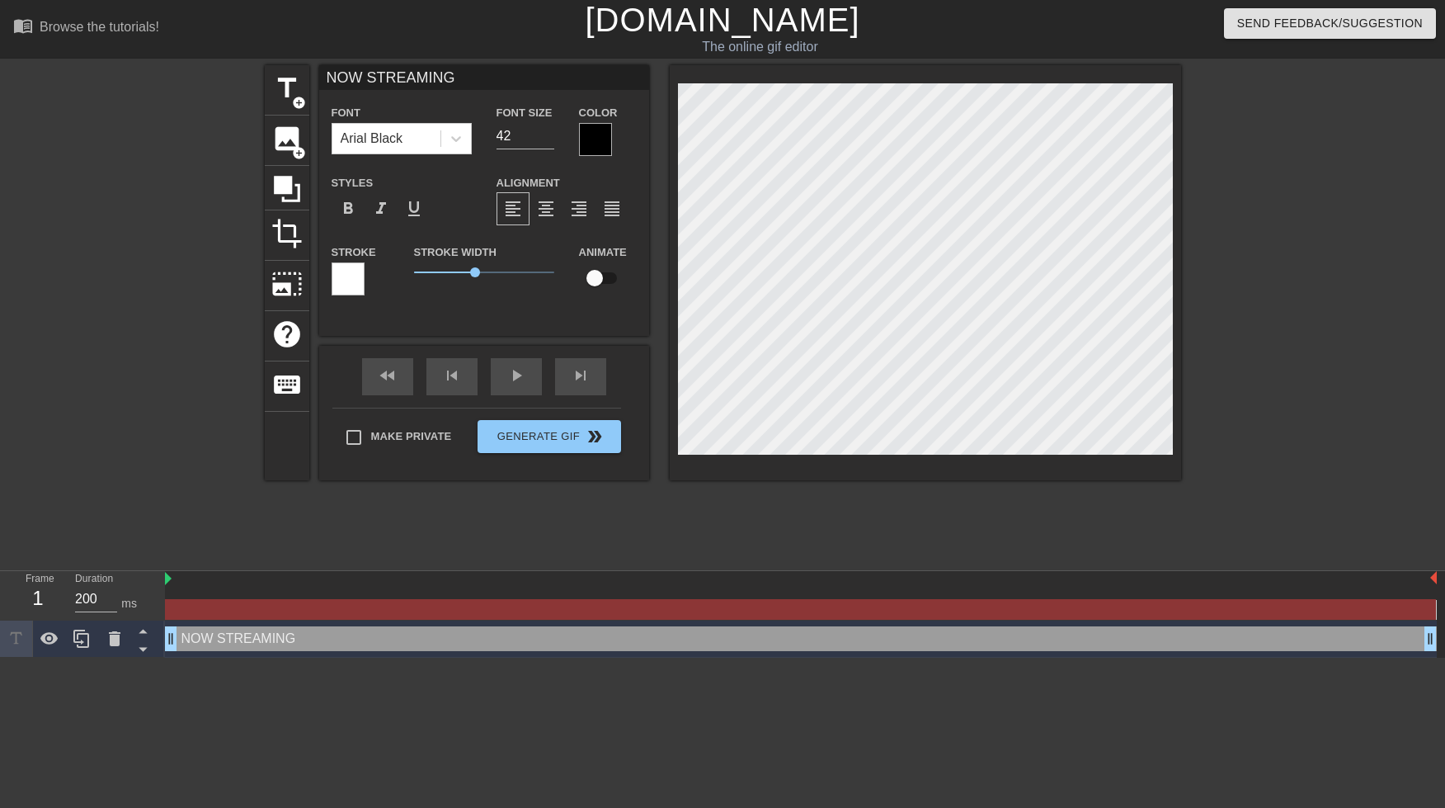
click at [604, 284] on input "checkbox" at bounding box center [595, 277] width 94 height 31
checkbox input "true"
